Goal: Task Accomplishment & Management: Manage account settings

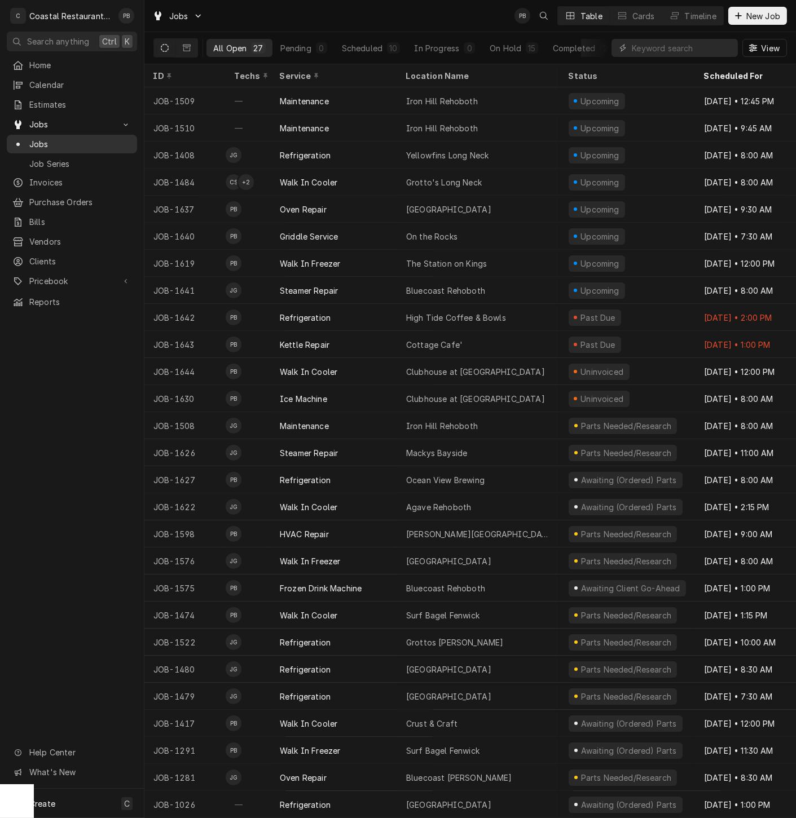
click at [48, 138] on span "Jobs" at bounding box center [80, 144] width 102 height 12
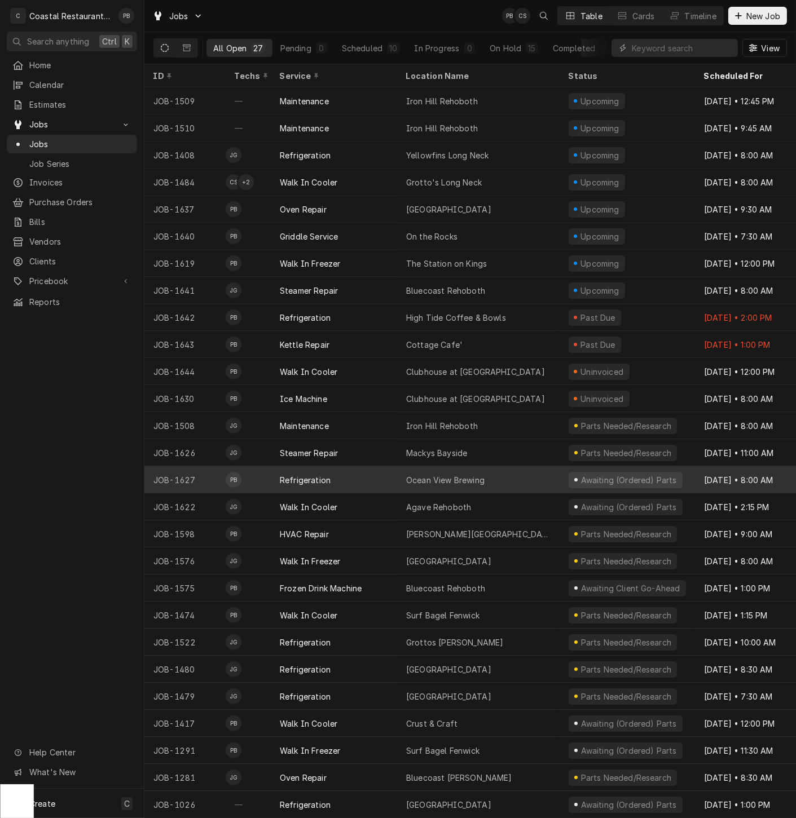
click at [385, 476] on div "Refrigeration" at bounding box center [334, 479] width 126 height 27
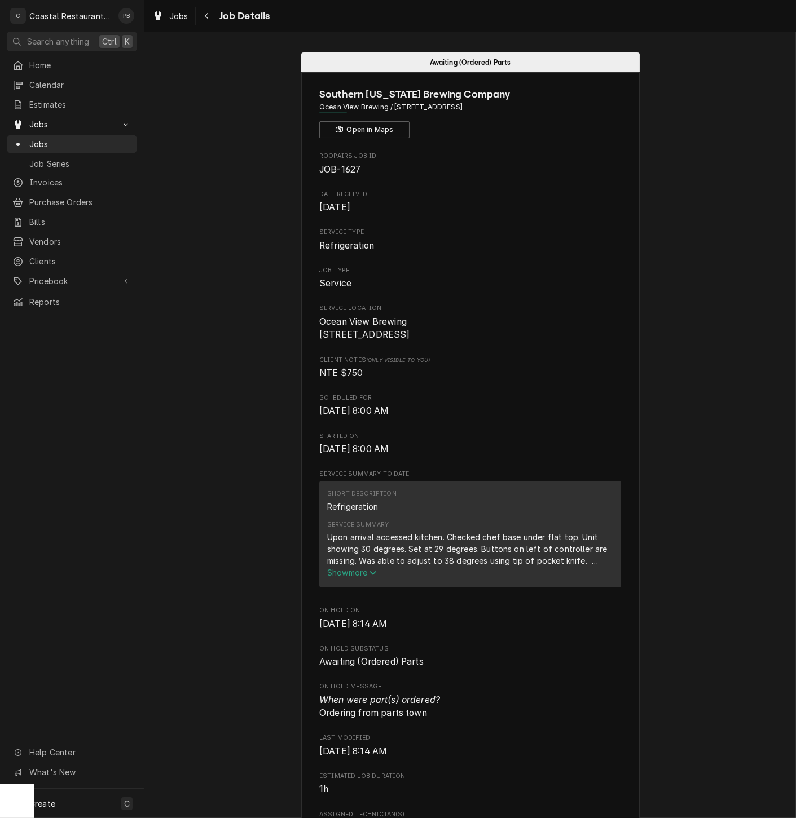
click at [358, 577] on span "Show more" at bounding box center [352, 573] width 50 height 10
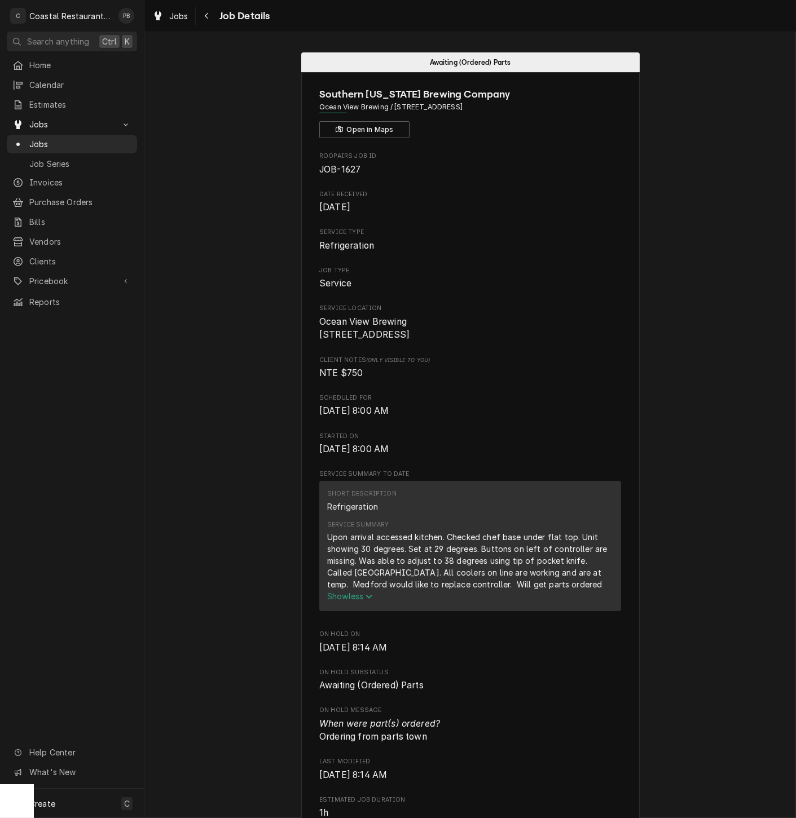
click at [60, 275] on span "Pricebook" at bounding box center [71, 281] width 85 height 12
click at [85, 315] on span "Parts & Materials" at bounding box center [80, 321] width 102 height 12
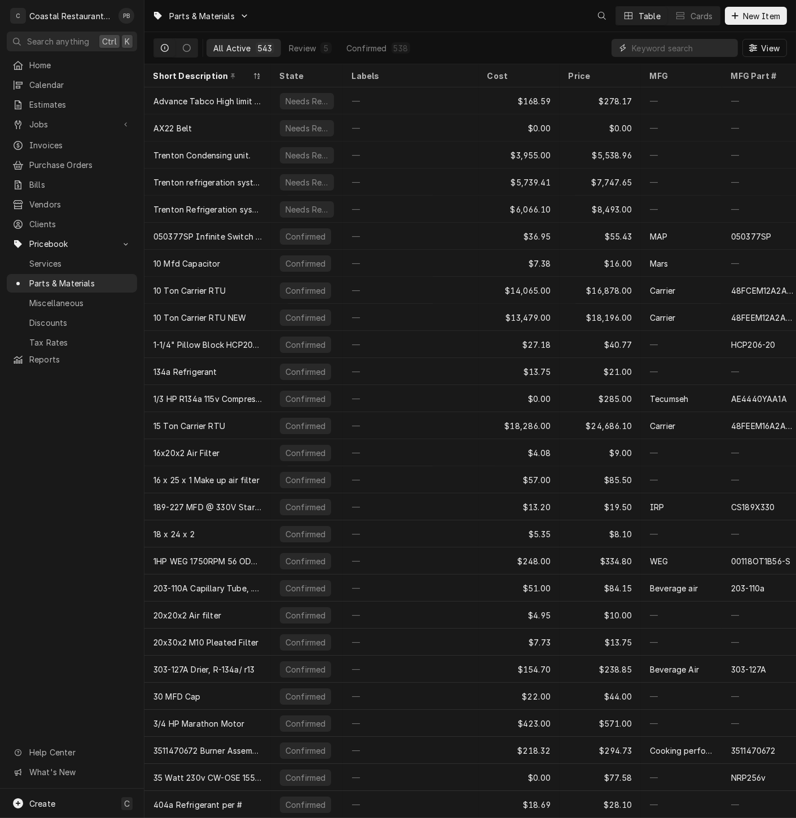
click at [658, 54] on input "Dynamic Content Wrapper" at bounding box center [682, 48] width 100 height 18
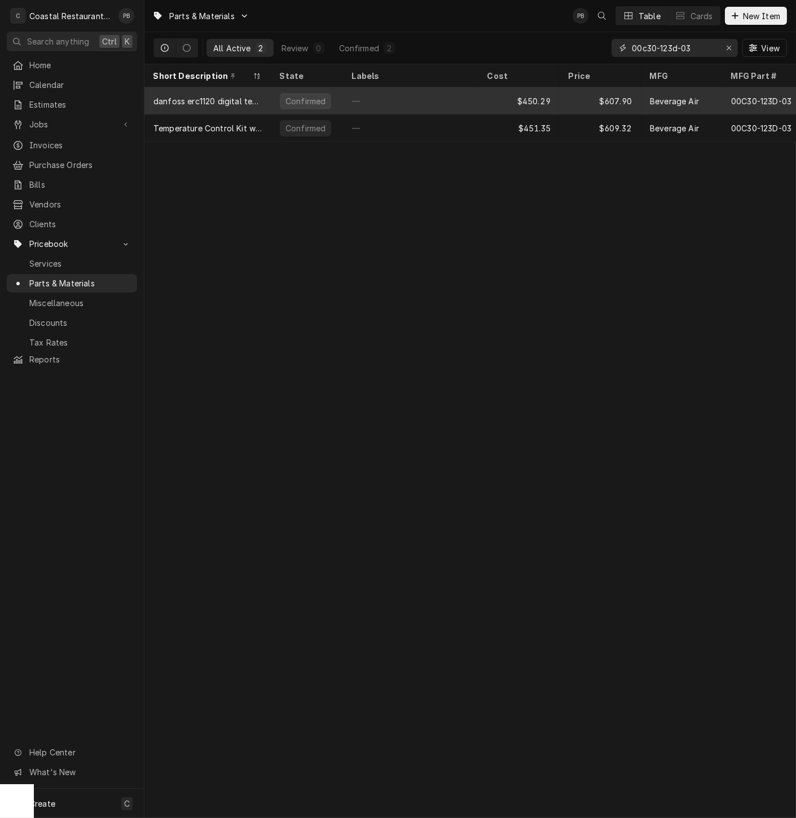
type input "00c30-123d-03"
click at [444, 96] on div "—" at bounding box center [410, 100] width 135 height 27
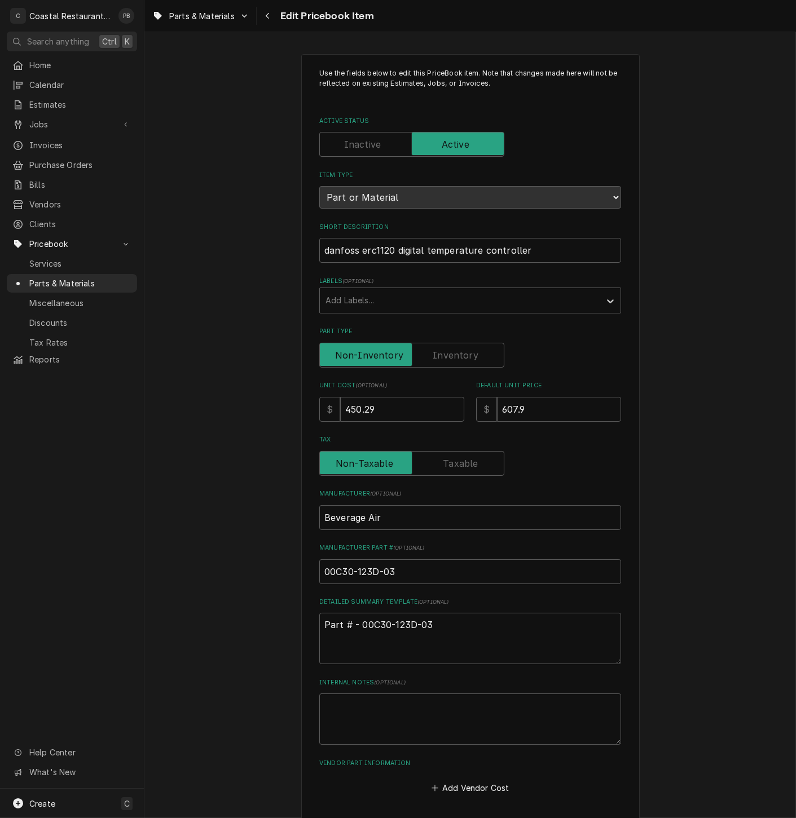
click at [687, 310] on div "Use the fields below to edit this PriceBook item. Note that changes made here w…" at bounding box center [469, 469] width 651 height 850
drag, startPoint x: 392, startPoint y: 412, endPoint x: 288, endPoint y: 407, distance: 104.4
click at [290, 412] on div "Use the fields below to edit this PriceBook item. Note that changes made here w…" at bounding box center [469, 469] width 651 height 850
type textarea "x"
type input "4"
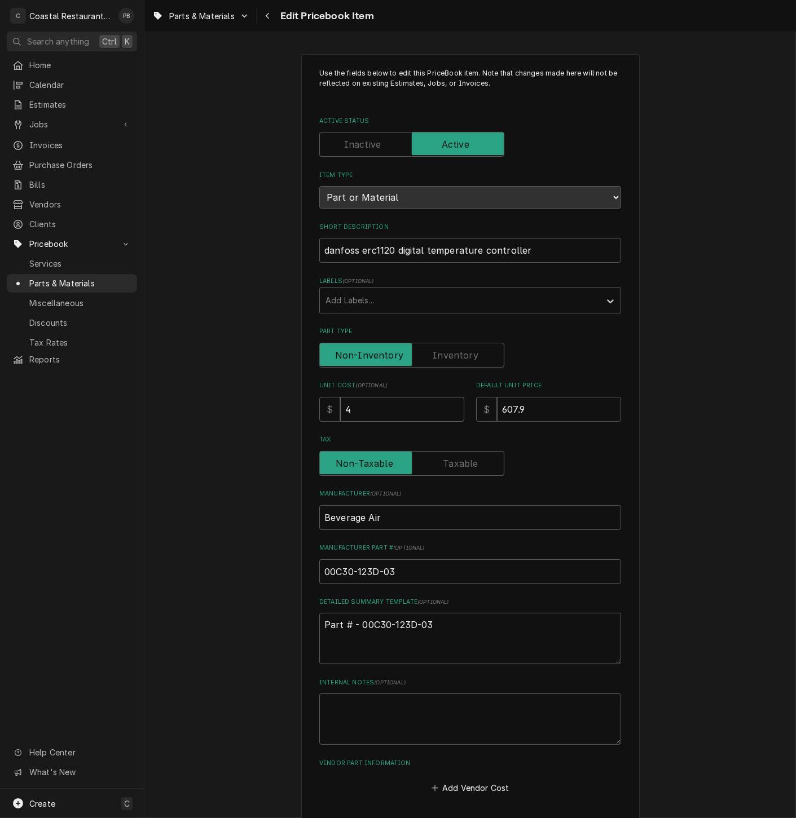
type textarea "x"
type input "48"
type textarea "x"
type input "483"
type textarea "x"
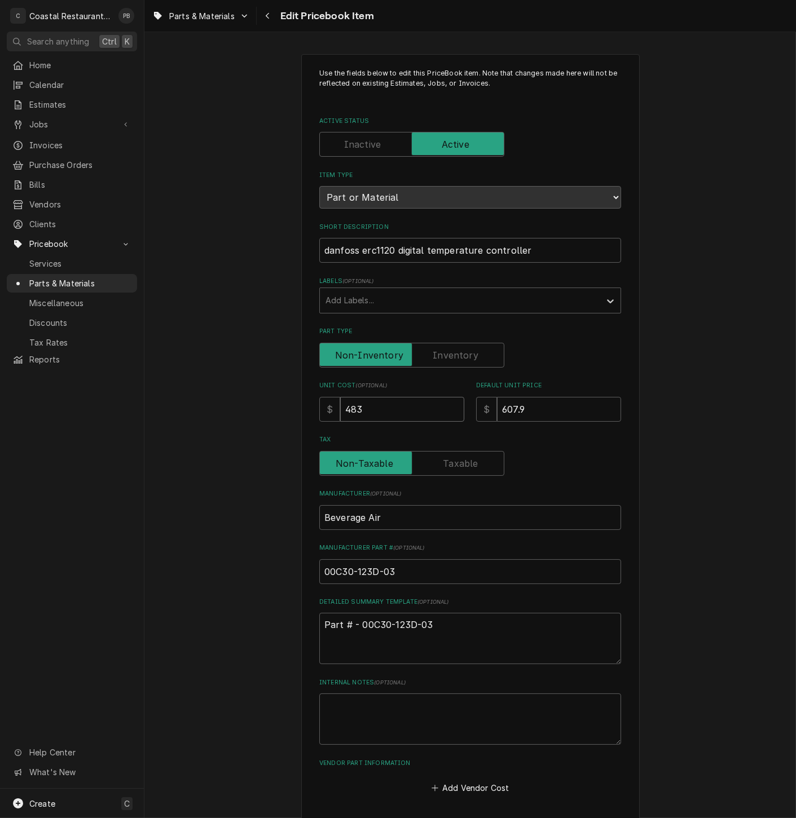
type input "483.5"
type textarea "x"
type input "483.51"
drag, startPoint x: 540, startPoint y: 409, endPoint x: 442, endPoint y: 402, distance: 98.4
click at [441, 406] on div "Unit Cost ( optional ) $ 483.51 Default Unit Price $ 607.9" at bounding box center [470, 401] width 302 height 40
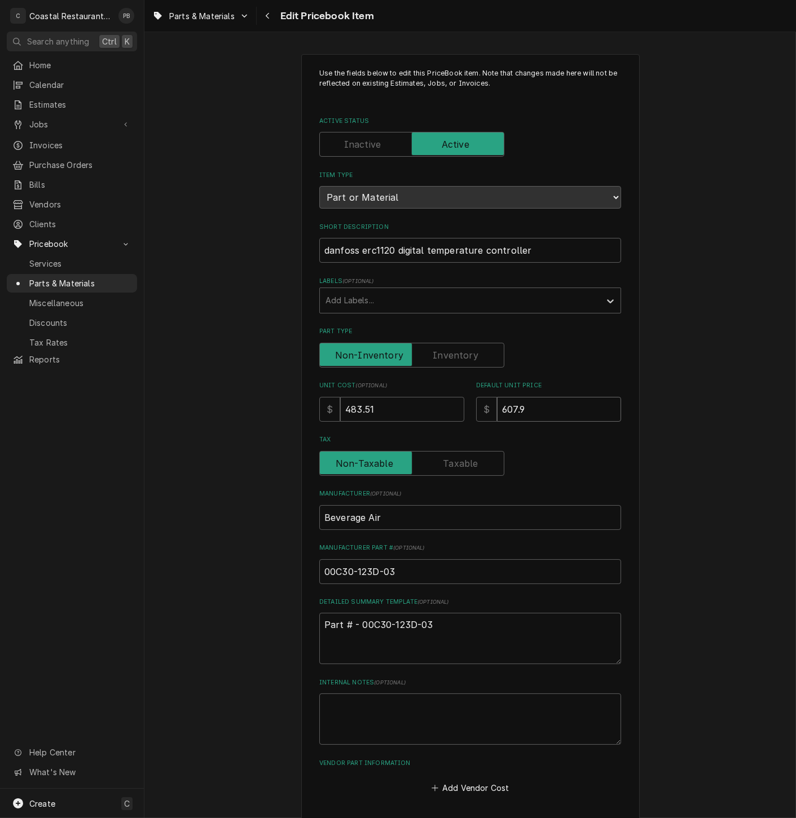
click at [544, 409] on input "607.9" at bounding box center [559, 409] width 124 height 25
click at [544, 410] on input "607.9" at bounding box center [559, 409] width 124 height 25
type textarea "x"
type input "6"
type textarea "x"
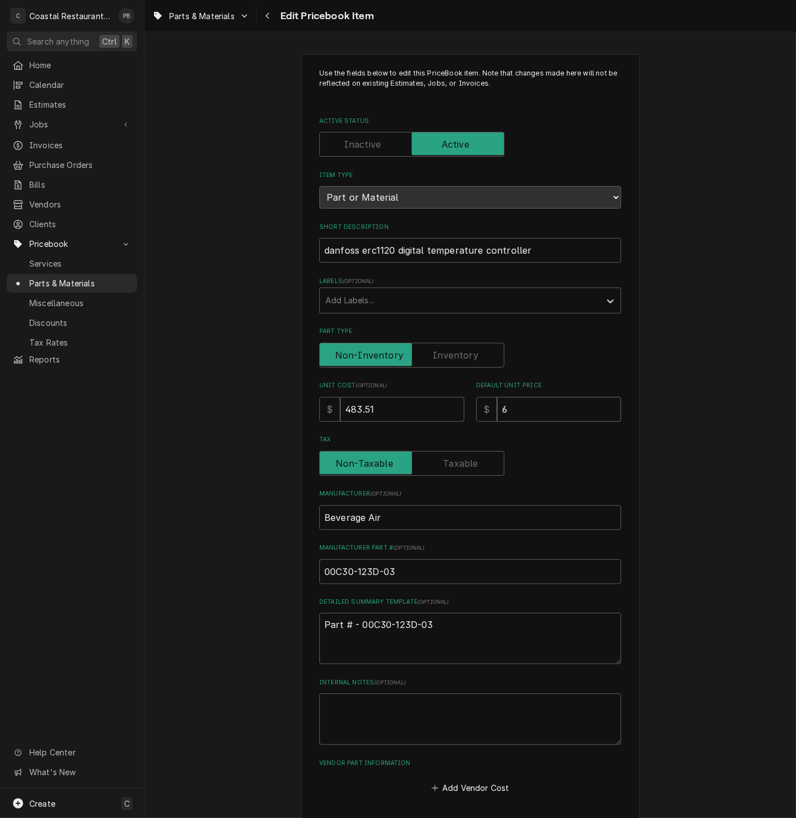
type input "67"
type textarea "x"
type input "676"
type textarea "x"
type input "676.9"
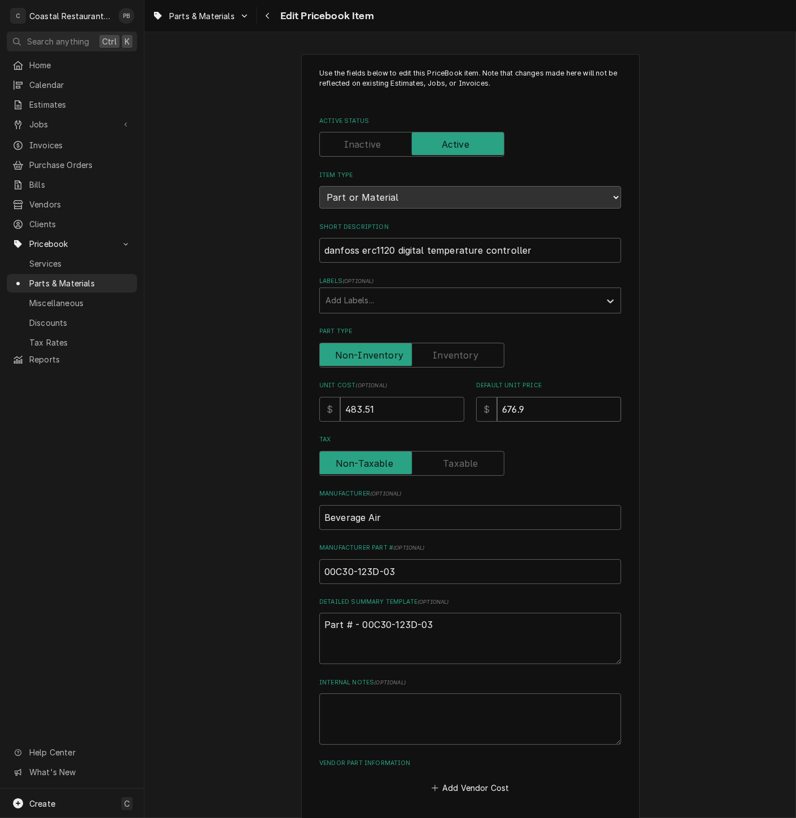
type textarea "x"
type input "676.92"
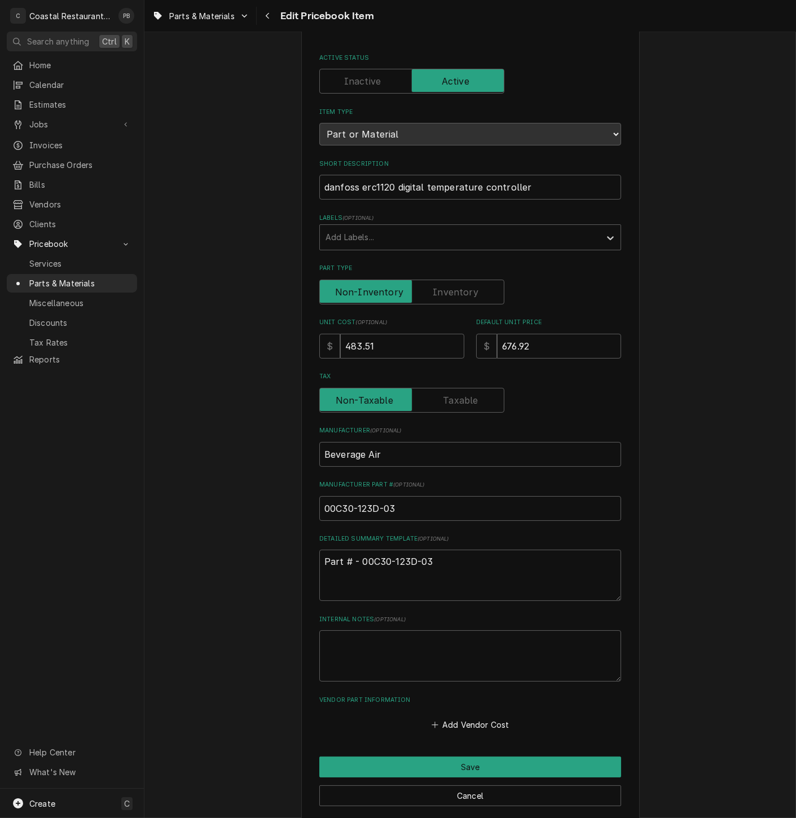
scroll to position [125, 0]
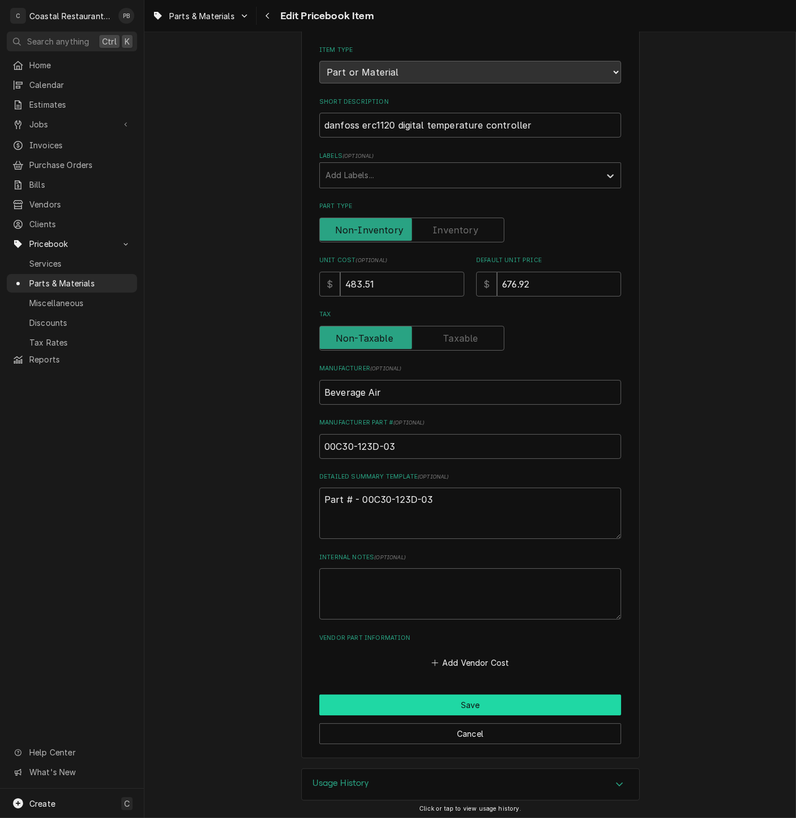
click at [467, 706] on button "Save" at bounding box center [470, 705] width 302 height 21
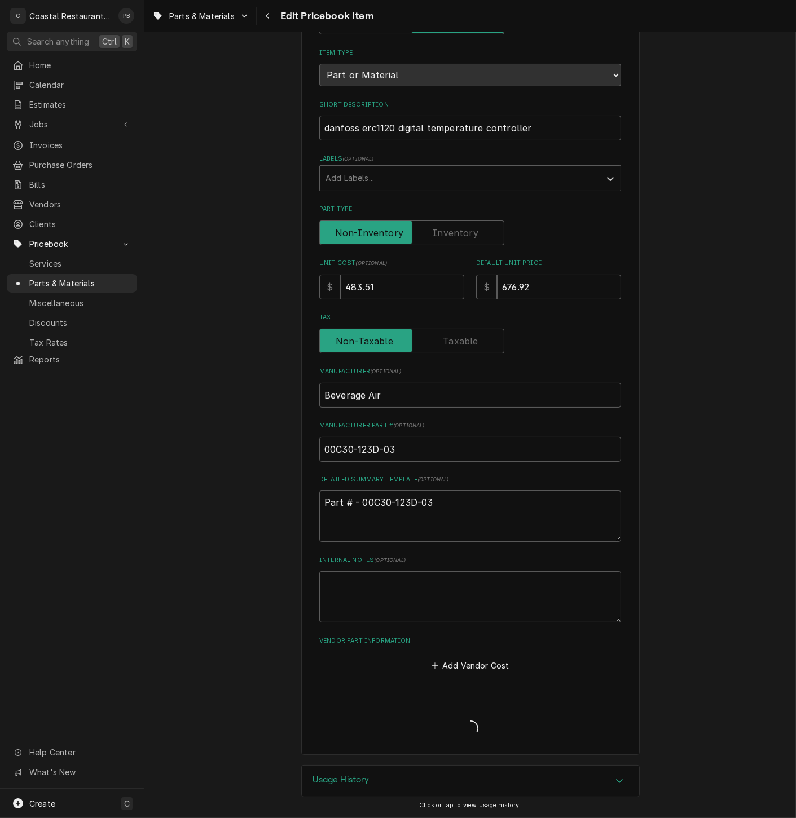
type textarea "x"
